Goal: Find specific page/section

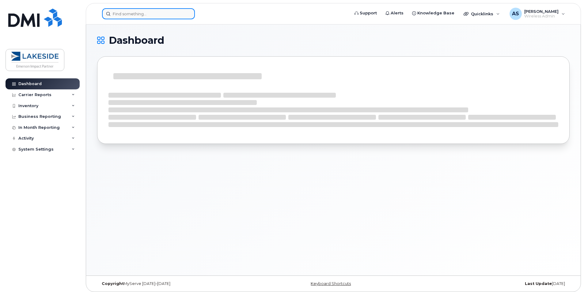
click at [185, 16] on div at bounding box center [148, 13] width 93 height 11
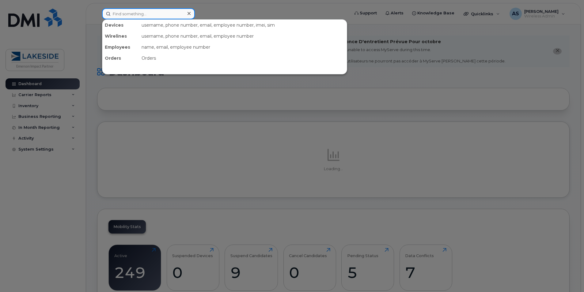
paste input "[PHONE_NUMBER]"
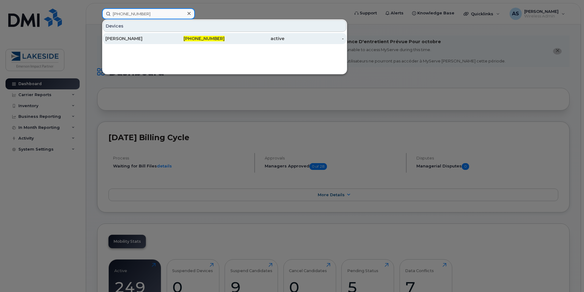
type input "[PHONE_NUMBER]"
click at [143, 40] on div "[PERSON_NAME]" at bounding box center [135, 39] width 60 height 6
